Goal: Find contact information: Find contact information

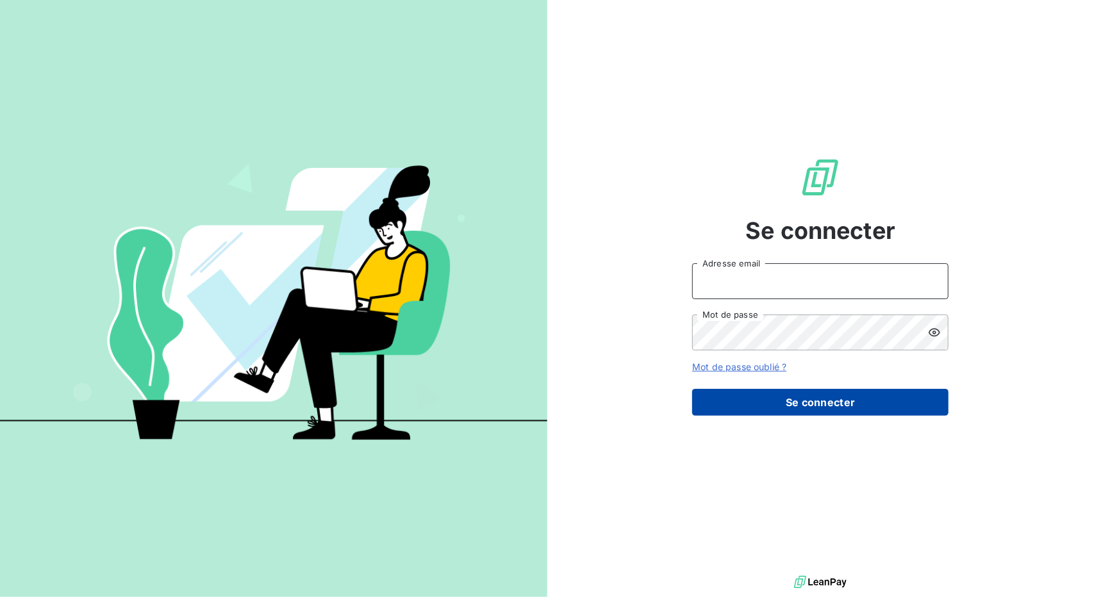
type input "[EMAIL_ADDRESS][DOMAIN_NAME]"
click at [759, 396] on button "Se connecter" at bounding box center [820, 402] width 256 height 27
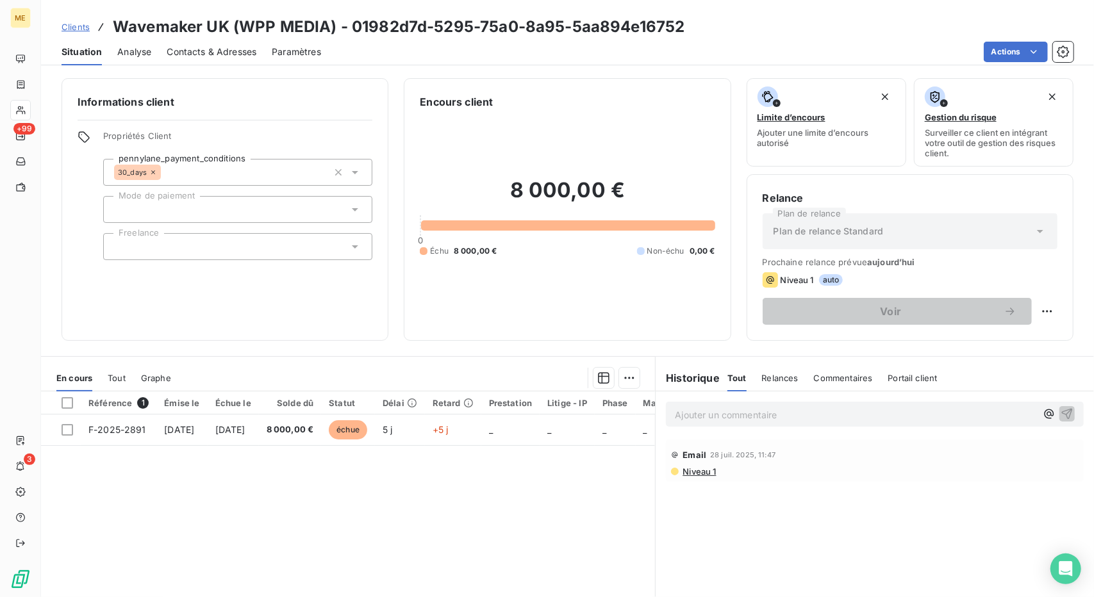
click at [78, 23] on span "Clients" at bounding box center [76, 27] width 28 height 10
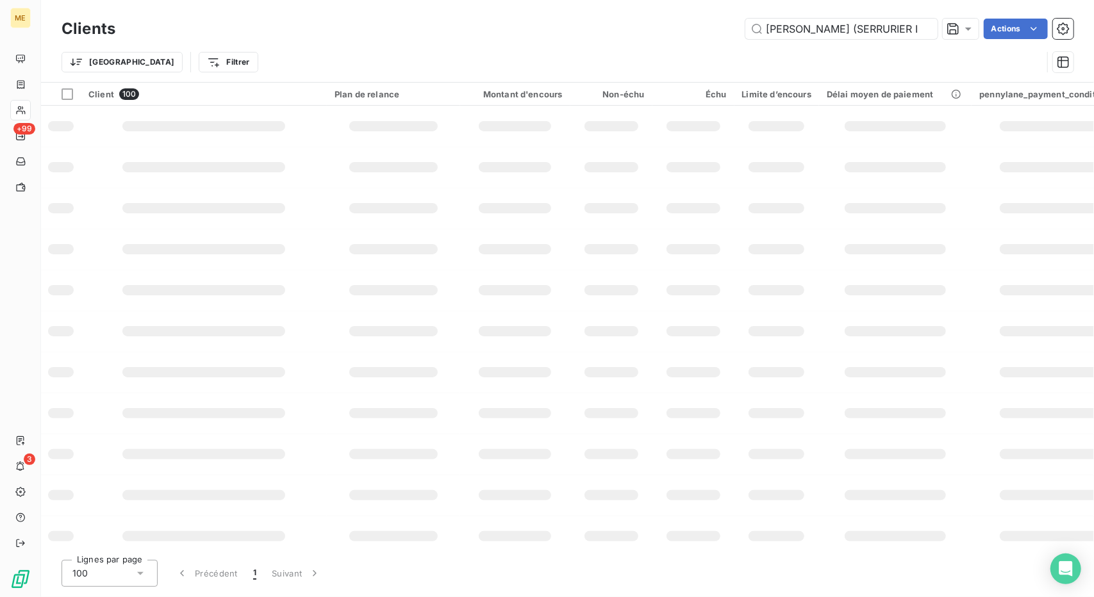
scroll to position [0, 51]
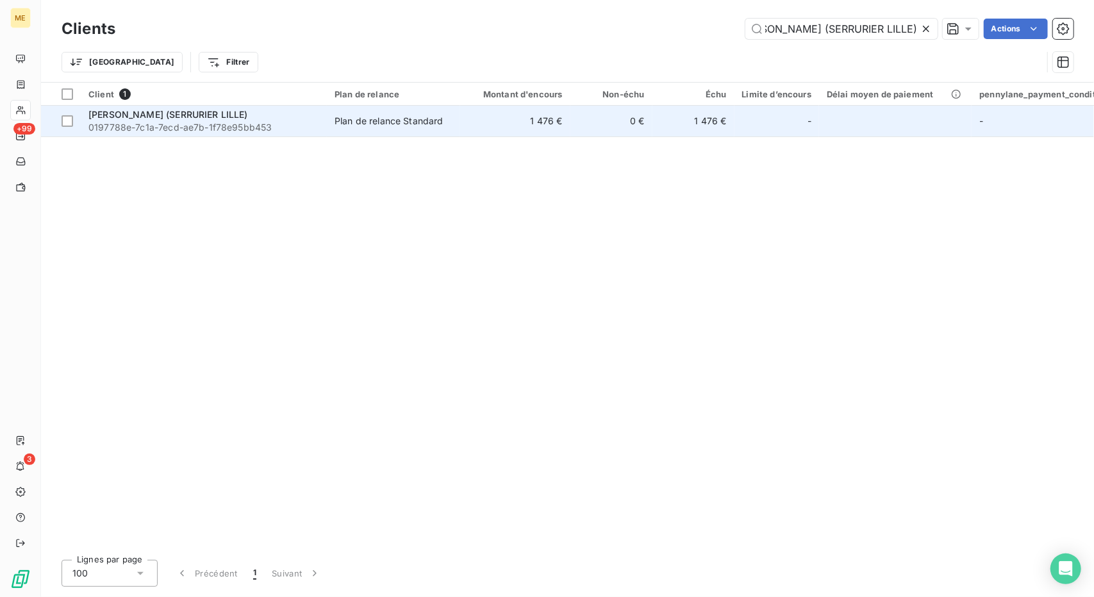
type input "[PERSON_NAME] (SERRURIER LILLE)"
click at [431, 134] on td "Plan de relance Standard" at bounding box center [393, 121] width 133 height 31
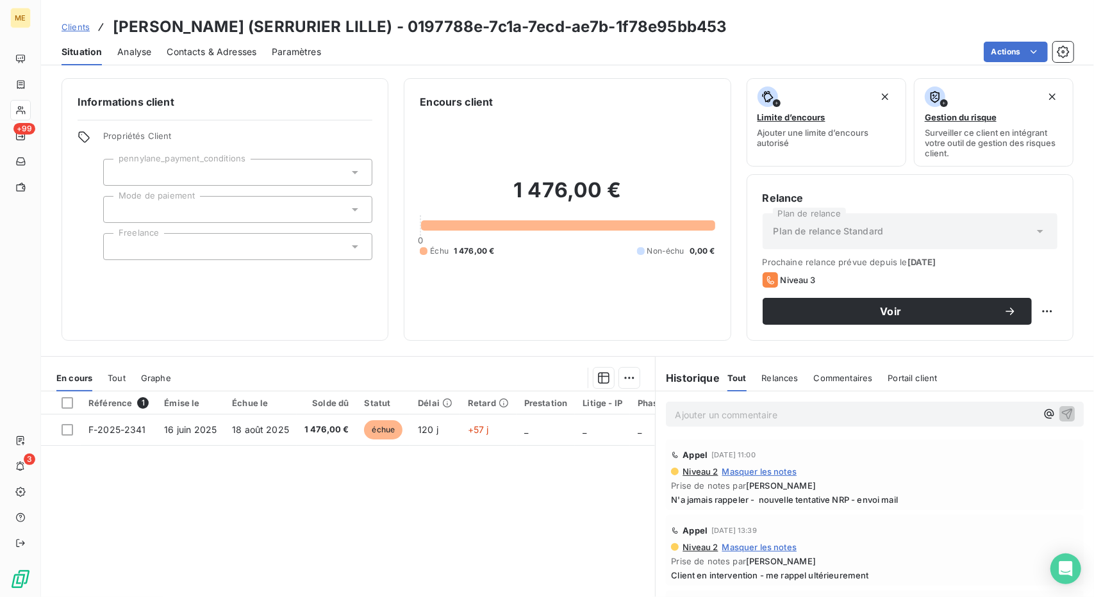
click at [231, 58] on span "Contacts & Adresses" at bounding box center [212, 52] width 90 height 13
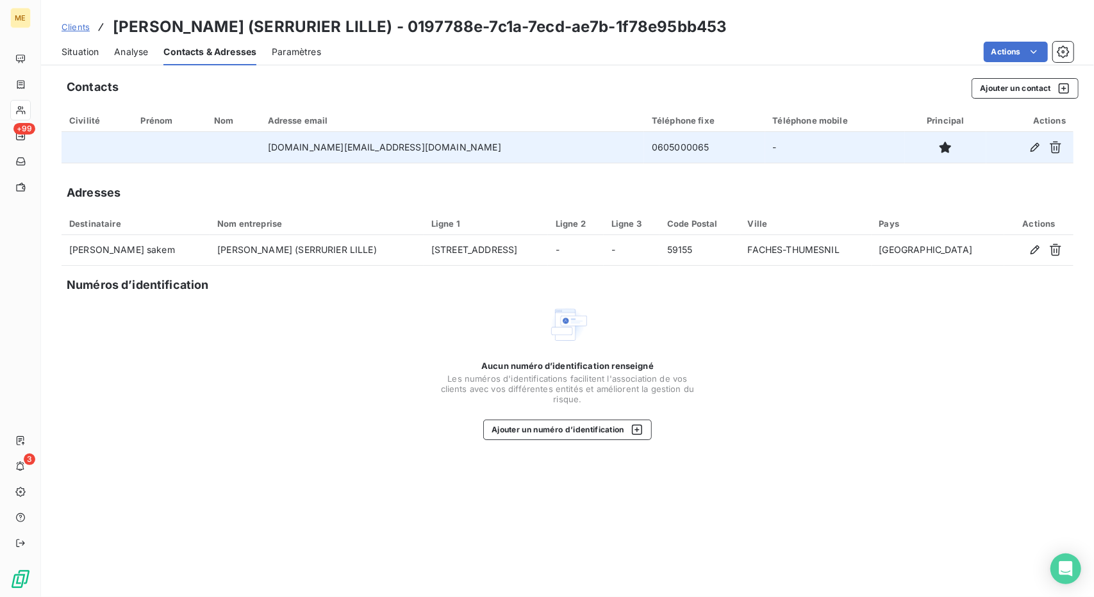
click at [644, 142] on td "0605000065" at bounding box center [704, 147] width 121 height 31
copy td "0605000065"
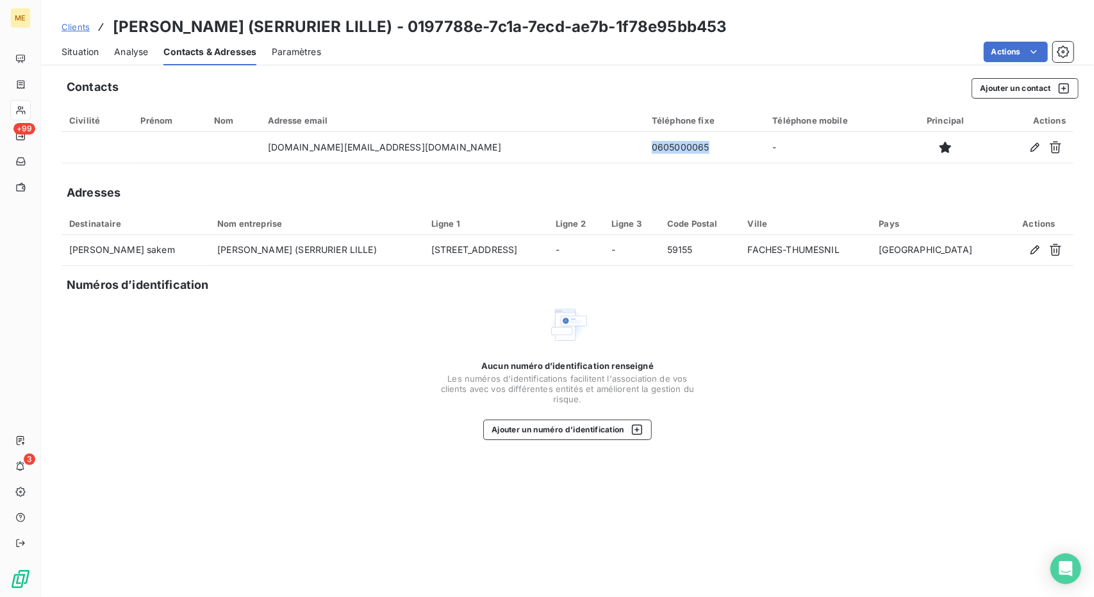
click at [74, 56] on span "Situation" at bounding box center [80, 52] width 37 height 13
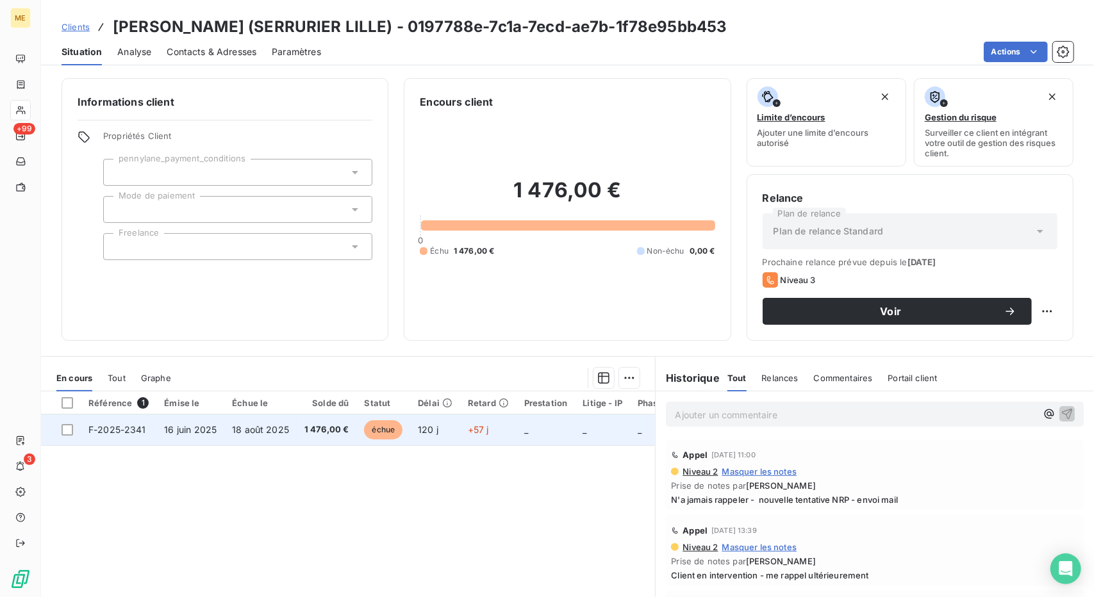
click at [255, 424] on span "18 août 2025" at bounding box center [260, 429] width 57 height 11
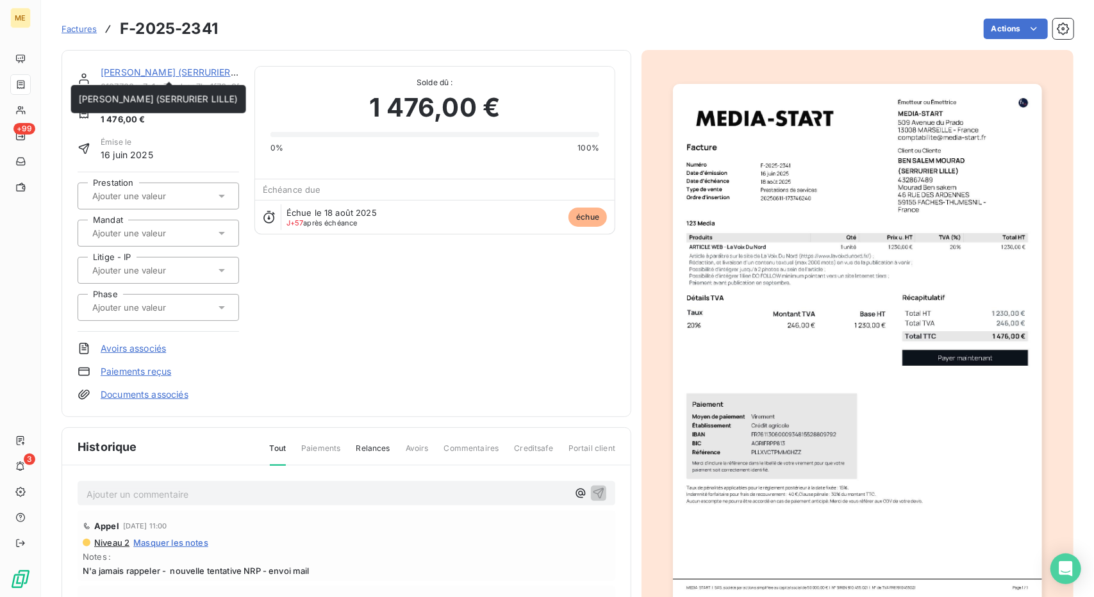
click at [160, 71] on link "[PERSON_NAME] (SERRURIER LILLE)" at bounding box center [181, 72] width 160 height 11
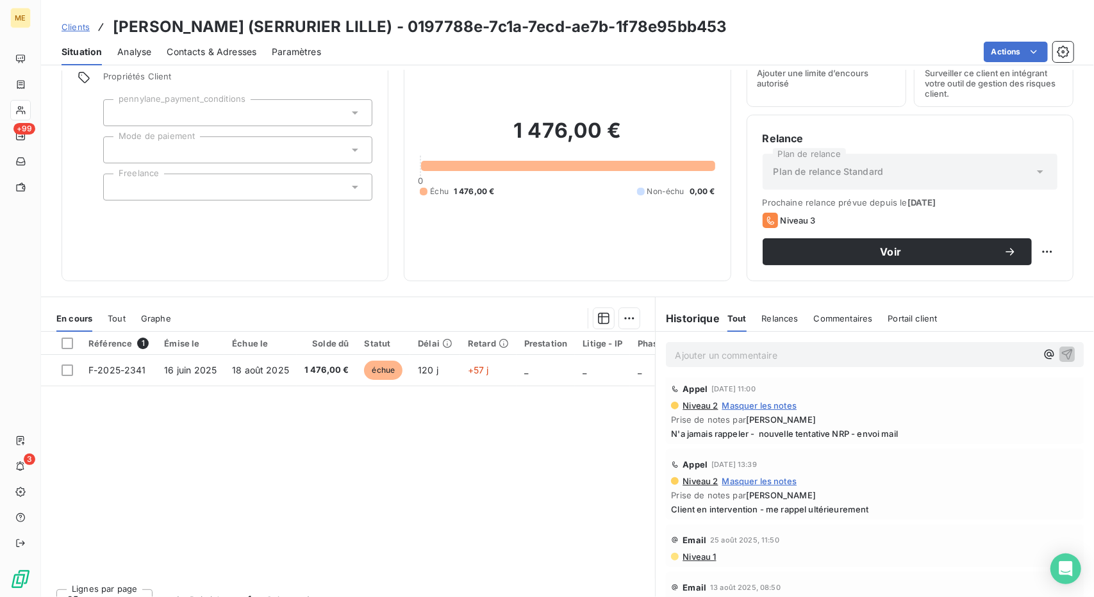
scroll to position [60, 0]
drag, startPoint x: 114, startPoint y: 27, endPoint x: 274, endPoint y: 26, distance: 160.3
click at [274, 26] on h3 "[PERSON_NAME] (SERRURIER LILLE) - 0197788e-7c1a-7ecd-ae7b-1f78e95bb453" at bounding box center [420, 26] width 615 height 23
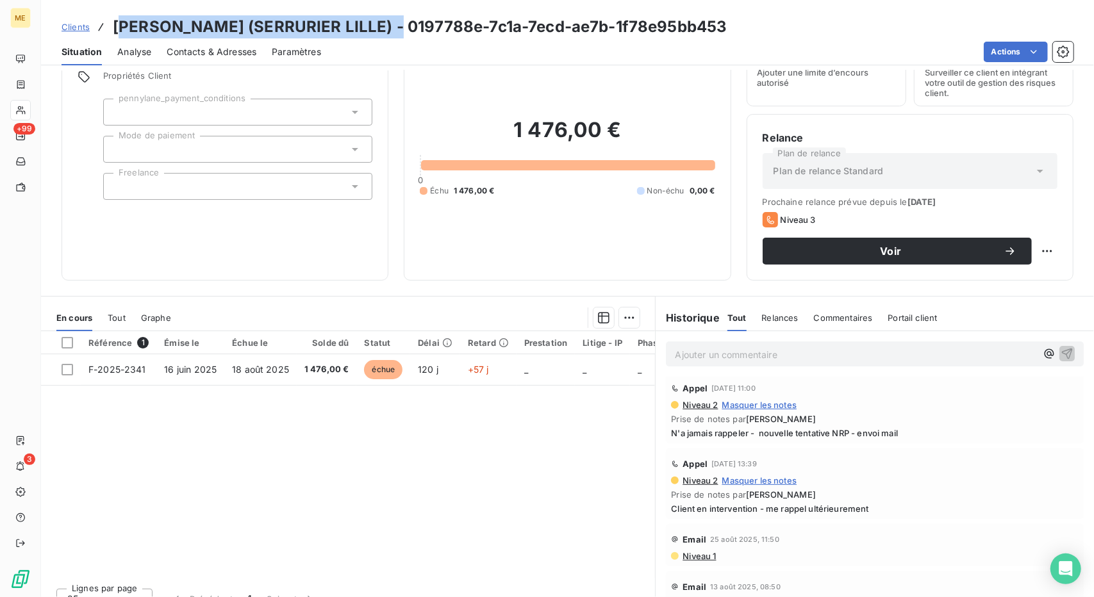
drag, startPoint x: 417, startPoint y: 23, endPoint x: 122, endPoint y: 29, distance: 295.6
click at [122, 29] on h3 "[PERSON_NAME] (SERRURIER LILLE) - 0197788e-7c1a-7ecd-ae7b-1f78e95bb453" at bounding box center [420, 26] width 615 height 23
drag, startPoint x: 112, startPoint y: 26, endPoint x: 420, endPoint y: 21, distance: 307.7
click at [420, 21] on h3 "[PERSON_NAME] (SERRURIER LILLE) - 0197788e-7c1a-7ecd-ae7b-1f78e95bb453" at bounding box center [420, 26] width 615 height 23
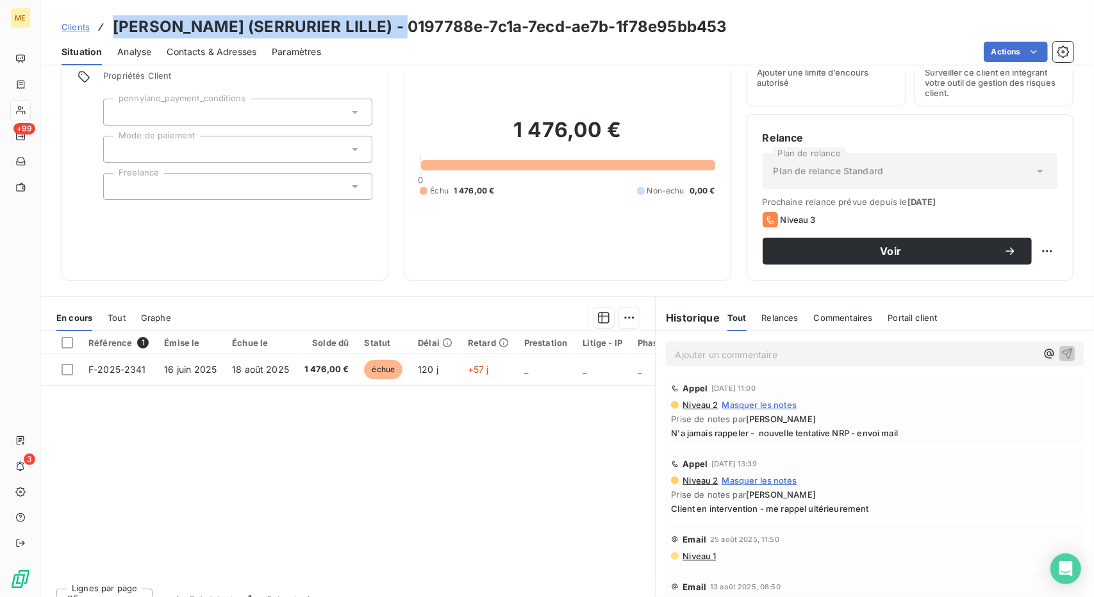
copy h3 "[PERSON_NAME] (SERRURIER LILLE)"
